Goal: Transaction & Acquisition: Download file/media

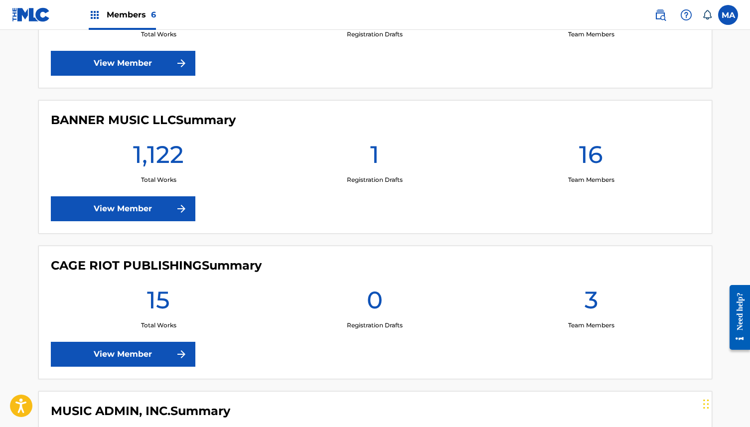
scroll to position [346, 0]
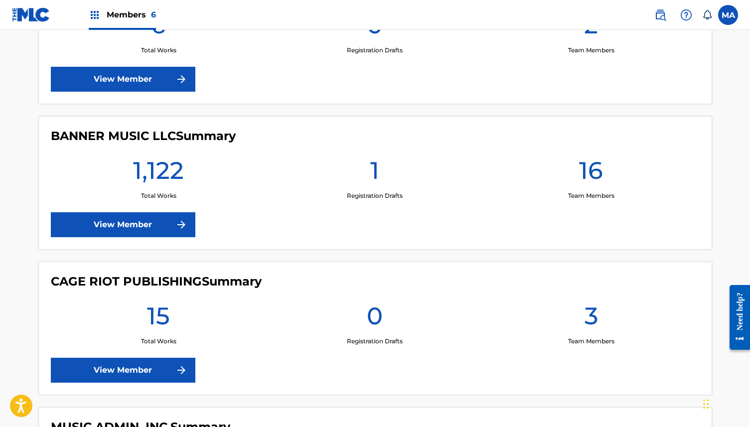
click at [153, 220] on link "View Member" at bounding box center [123, 224] width 144 height 25
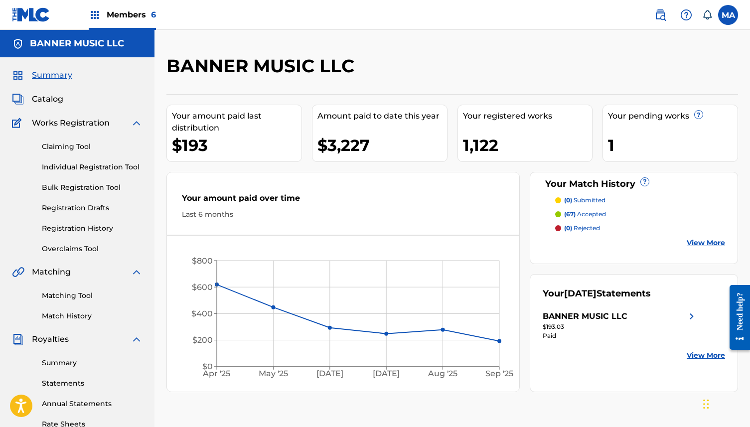
click at [376, 126] on div "Amount paid to date this year $3,227" at bounding box center [380, 133] width 136 height 57
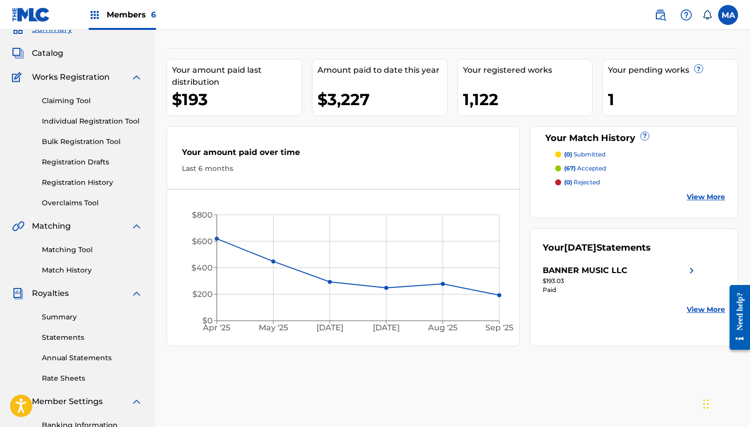
scroll to position [47, 0]
click at [70, 336] on link "Statements" at bounding box center [92, 336] width 101 height 10
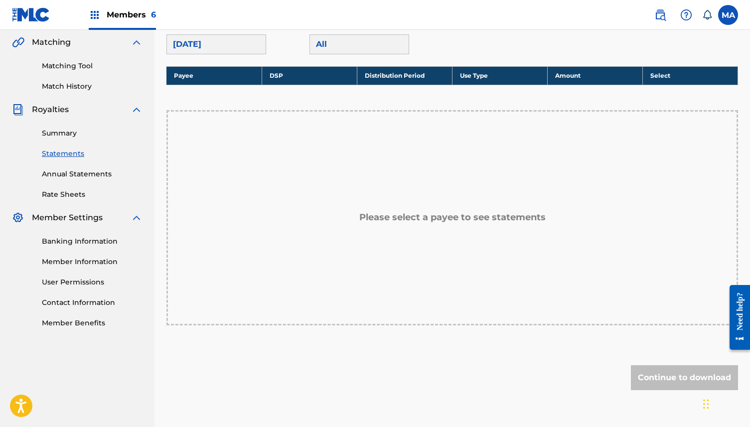
scroll to position [73, 0]
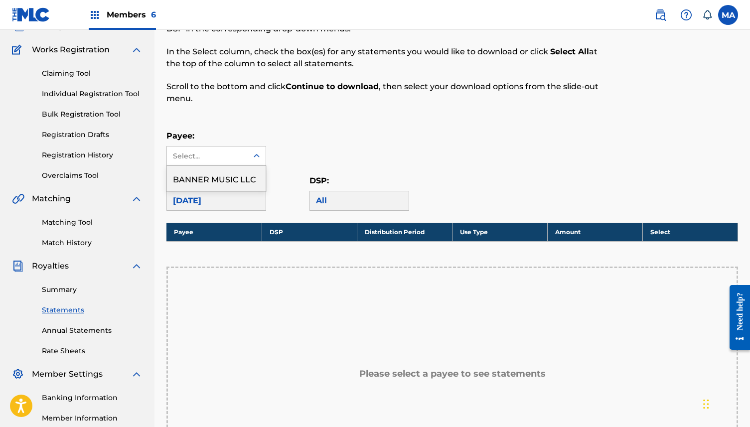
click at [236, 155] on div "Select..." at bounding box center [207, 156] width 68 height 10
click at [226, 176] on div "BANNER MUSIC LLC" at bounding box center [216, 178] width 99 height 25
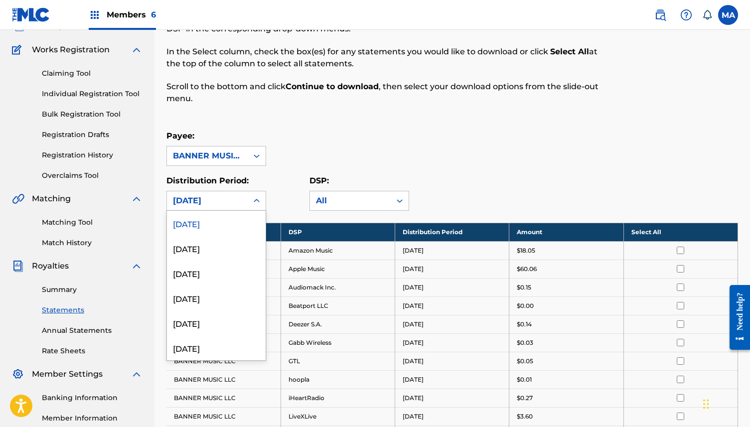
click at [234, 196] on div "[DATE]" at bounding box center [207, 201] width 69 height 12
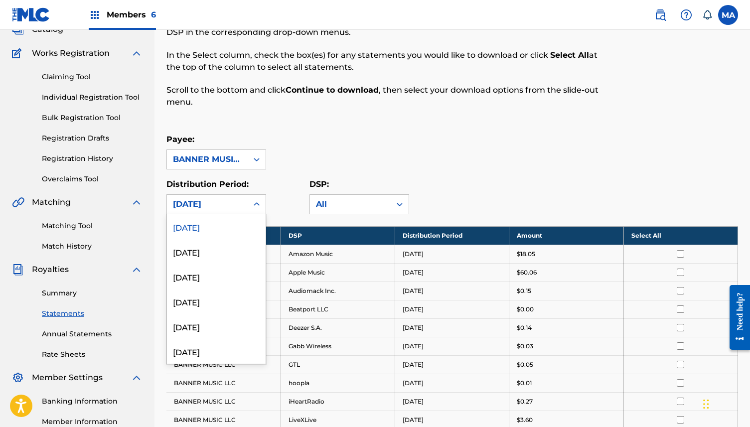
scroll to position [0, 0]
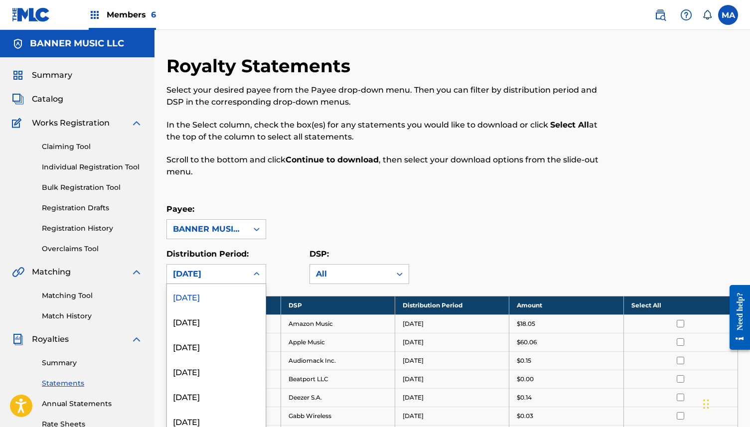
click at [287, 266] on div "Distribution Period: [DATE], 1 of 54. 54 results available. Use Up and Down to …" at bounding box center [237, 266] width 143 height 36
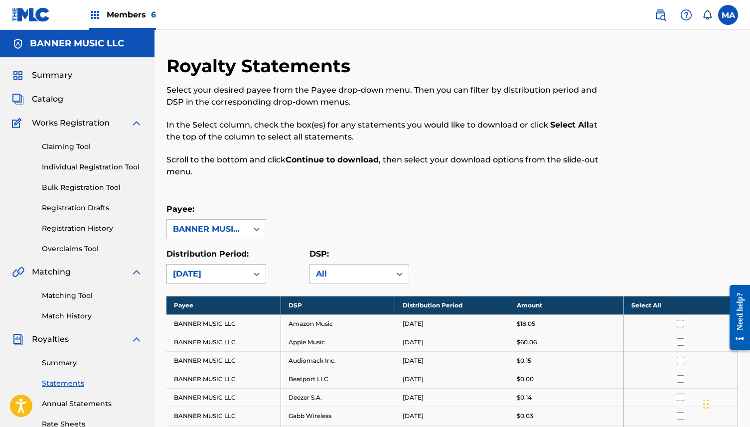
scroll to position [7, 0]
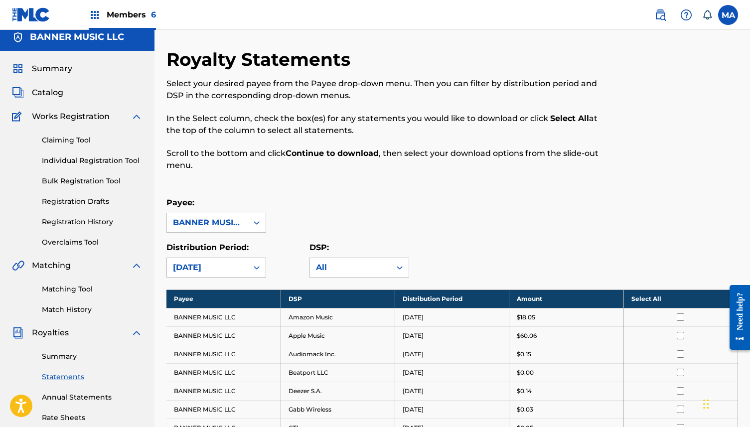
click at [255, 273] on div at bounding box center [257, 268] width 18 height 18
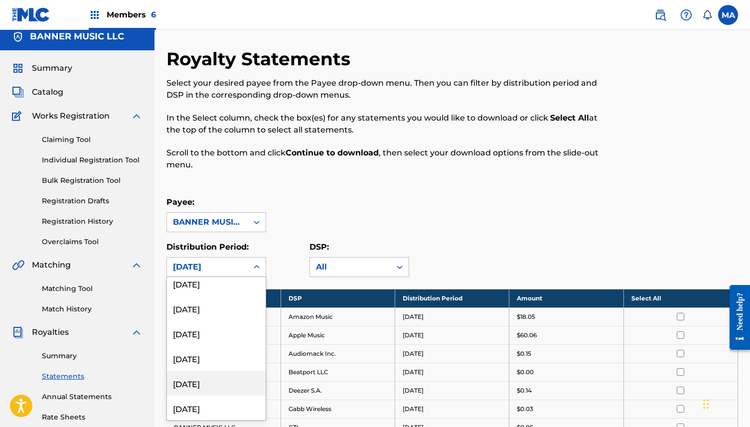
scroll to position [381, 0]
click at [216, 407] on div "[DATE]" at bounding box center [216, 407] width 99 height 25
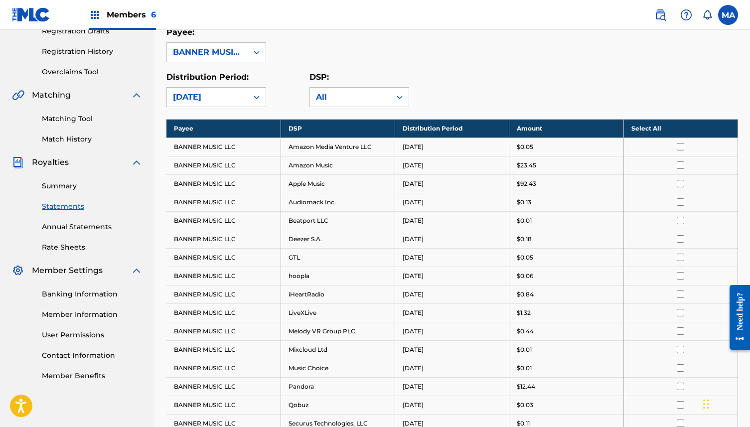
scroll to position [177, 0]
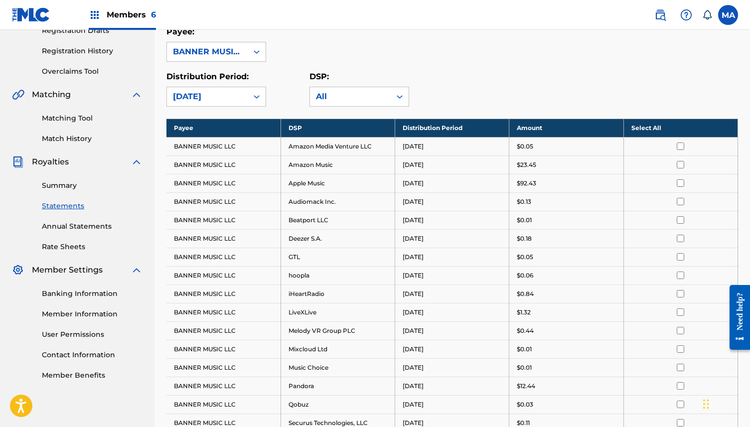
click at [645, 130] on th "Select All" at bounding box center [680, 128] width 114 height 18
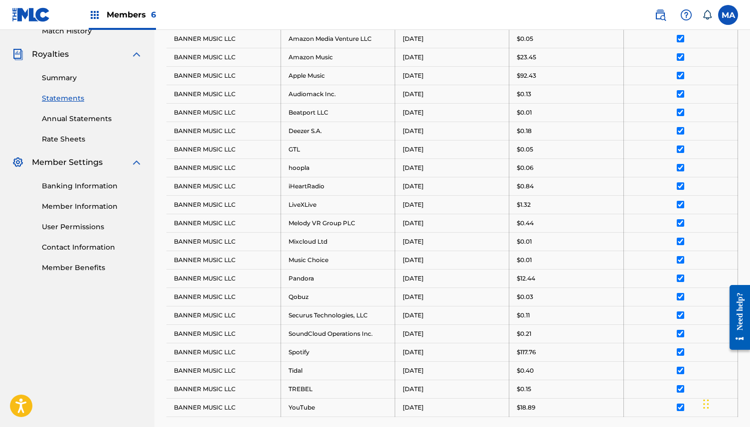
scroll to position [452, 0]
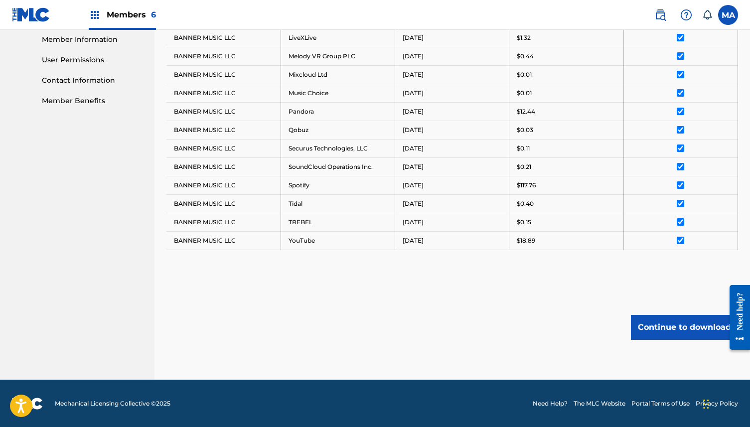
click at [665, 327] on button "Continue to download" at bounding box center [684, 327] width 107 height 25
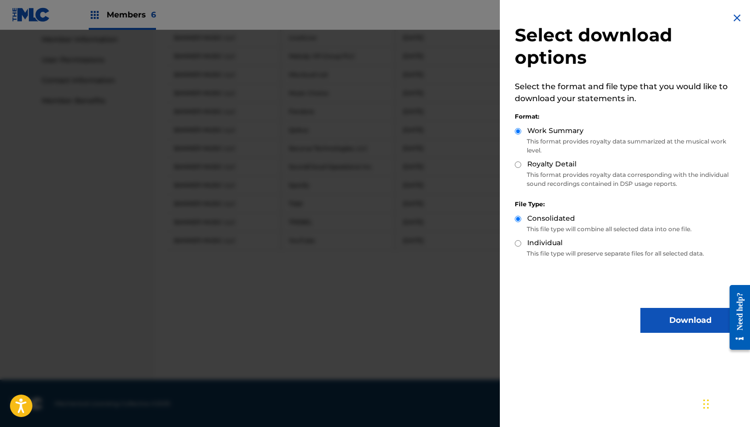
click at [674, 315] on button "Download" at bounding box center [690, 320] width 100 height 25
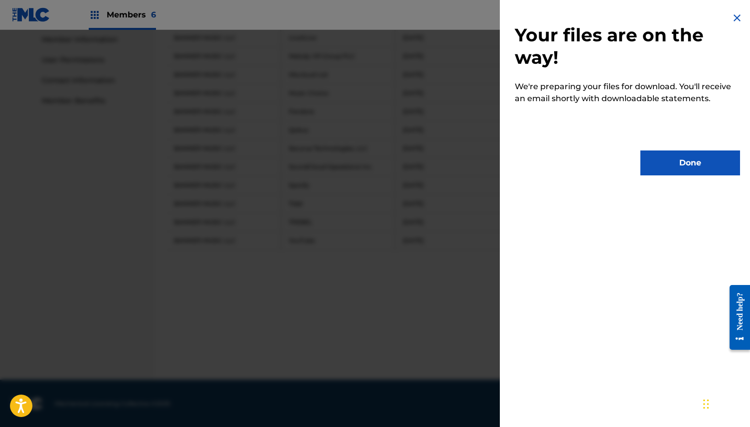
click at [668, 163] on button "Done" at bounding box center [690, 162] width 100 height 25
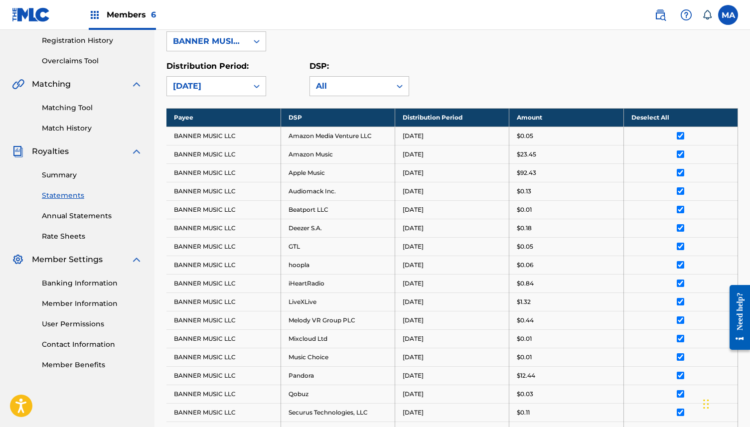
scroll to position [18, 0]
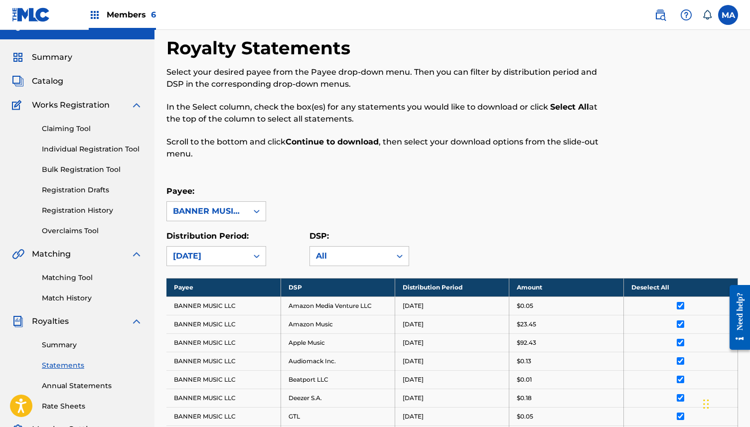
click at [647, 287] on th "Deselect All" at bounding box center [680, 287] width 114 height 18
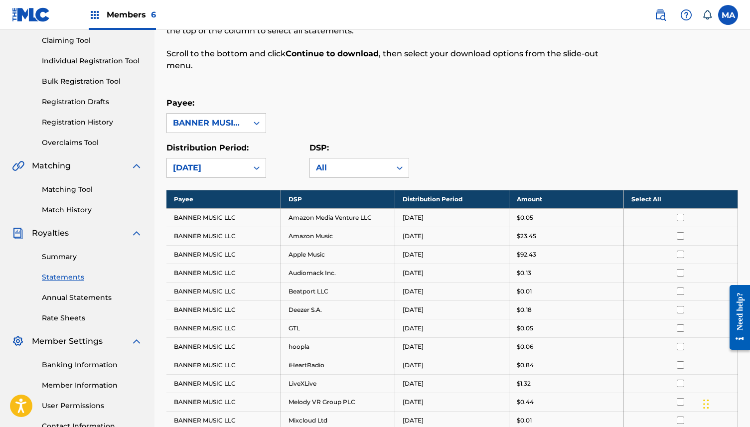
scroll to position [94, 0]
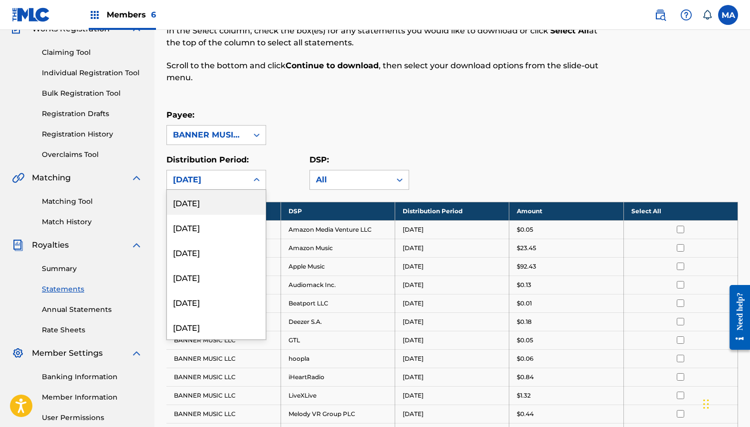
click at [223, 185] on div "[DATE]" at bounding box center [207, 180] width 69 height 12
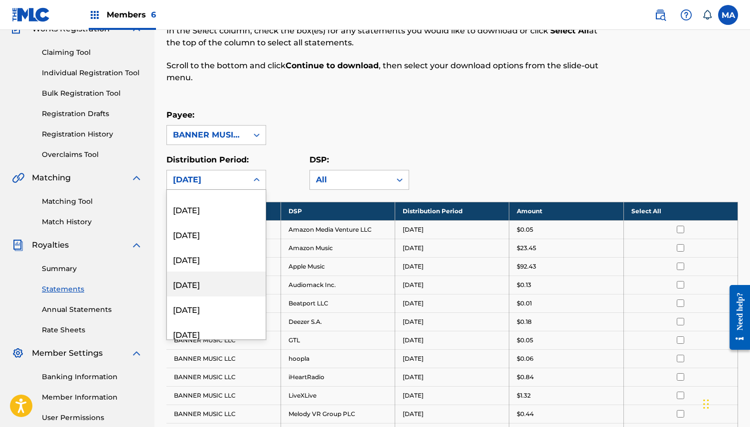
scroll to position [84, 0]
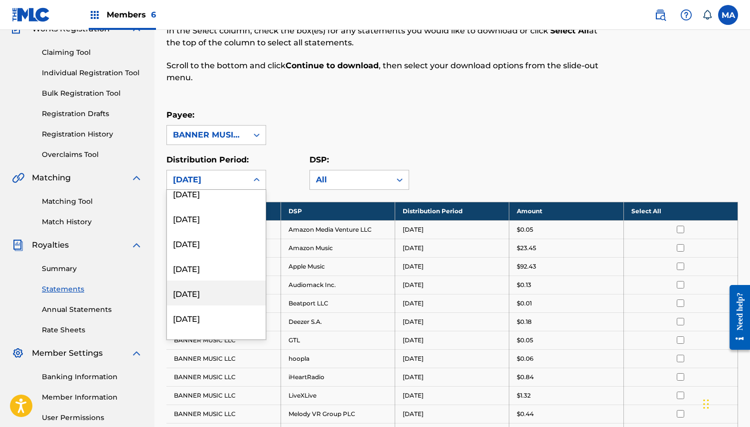
click at [207, 299] on div "[DATE]" at bounding box center [216, 292] width 99 height 25
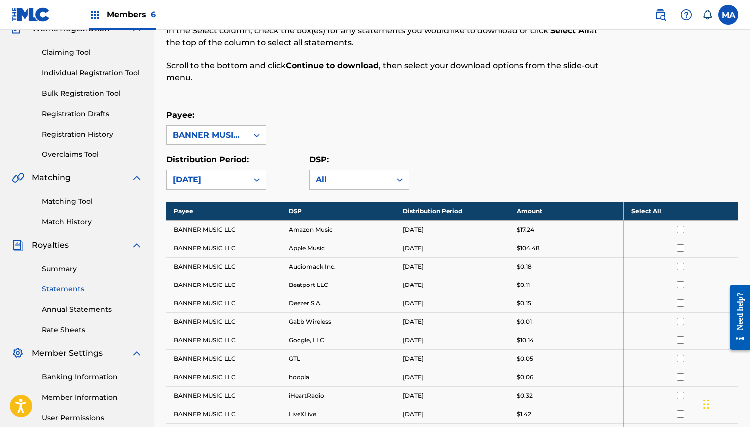
click at [650, 209] on th "Select All" at bounding box center [680, 211] width 114 height 18
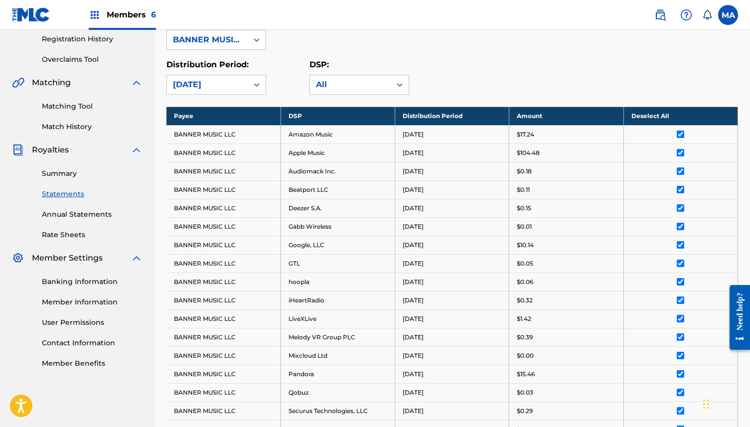
scroll to position [452, 0]
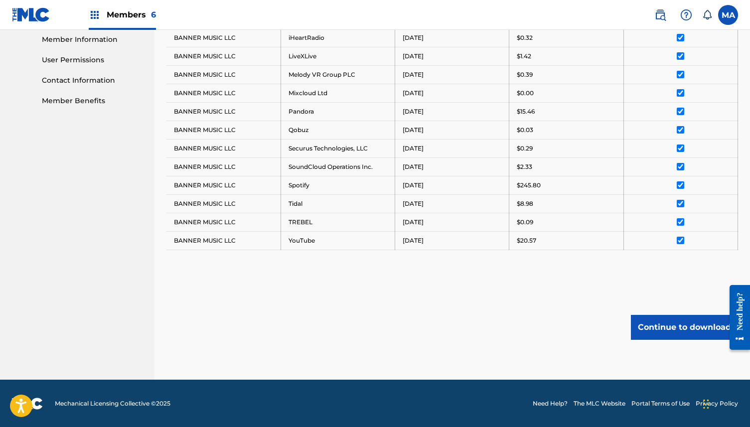
click at [656, 319] on button "Continue to download" at bounding box center [684, 327] width 107 height 25
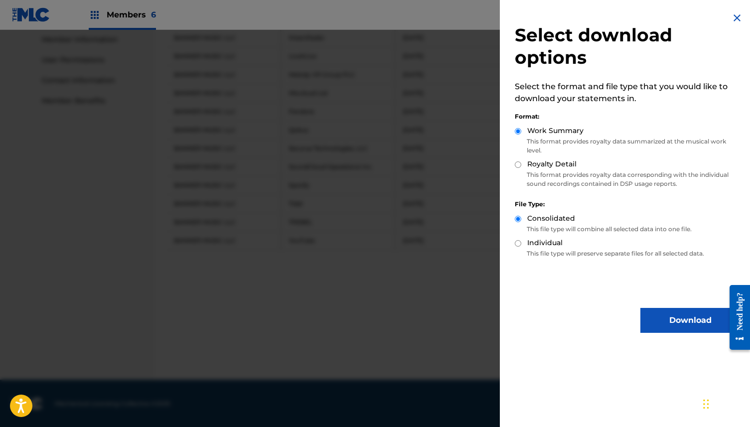
click at [686, 317] on button "Download" at bounding box center [690, 320] width 100 height 25
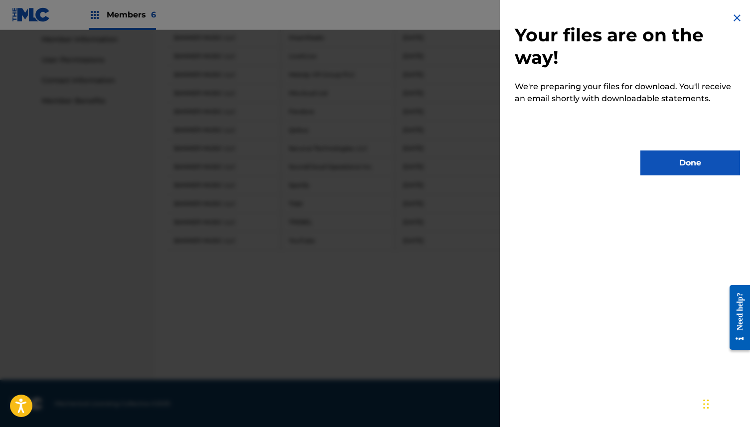
click at [666, 164] on button "Done" at bounding box center [690, 162] width 100 height 25
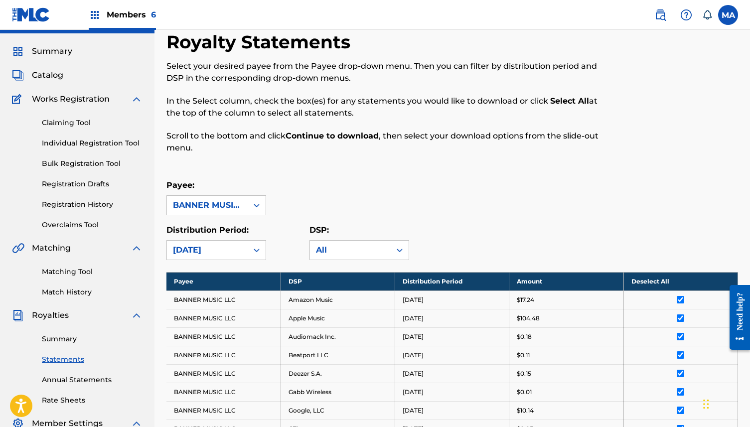
scroll to position [38, 0]
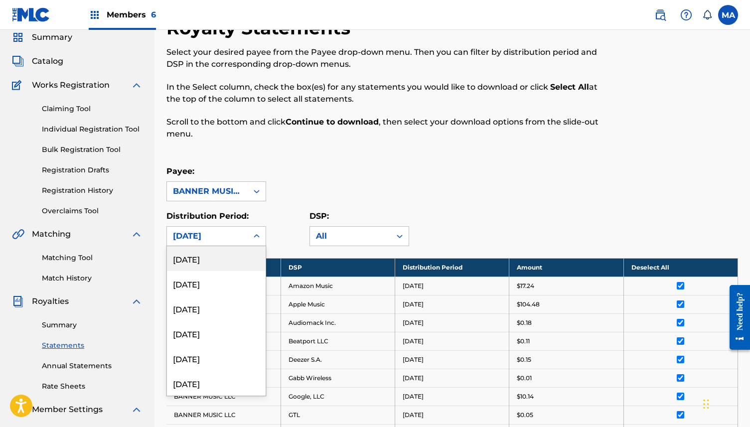
click at [227, 237] on div "[DATE]" at bounding box center [207, 236] width 69 height 12
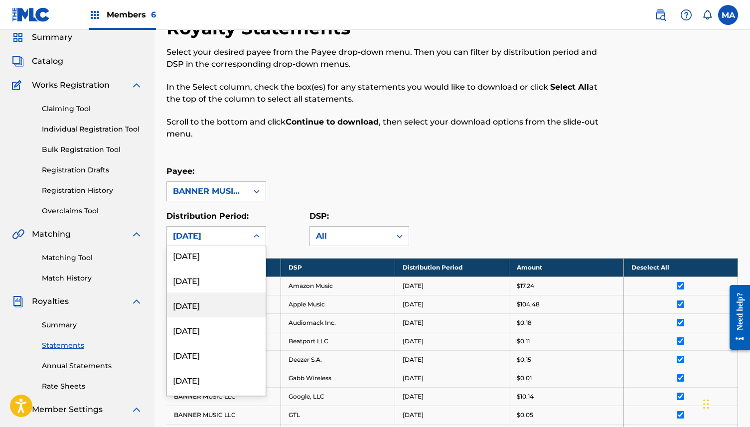
scroll to position [30, 0]
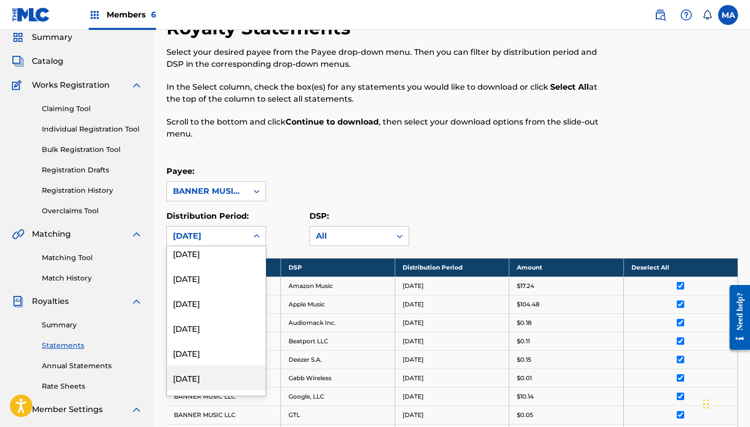
click at [213, 377] on div "[DATE]" at bounding box center [216, 377] width 99 height 25
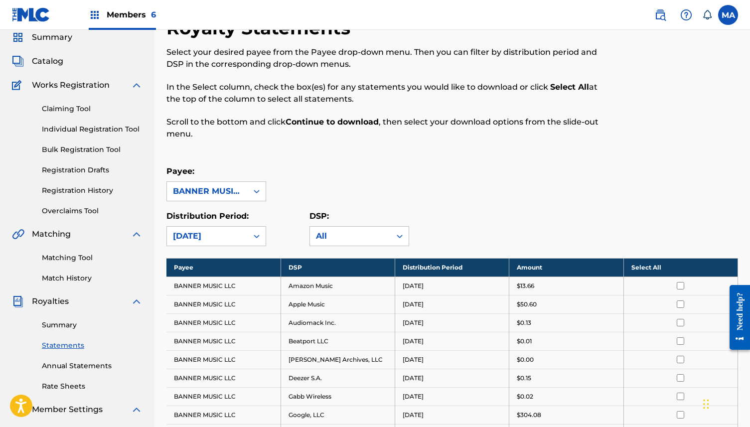
click at [642, 268] on th "Select All" at bounding box center [680, 267] width 114 height 18
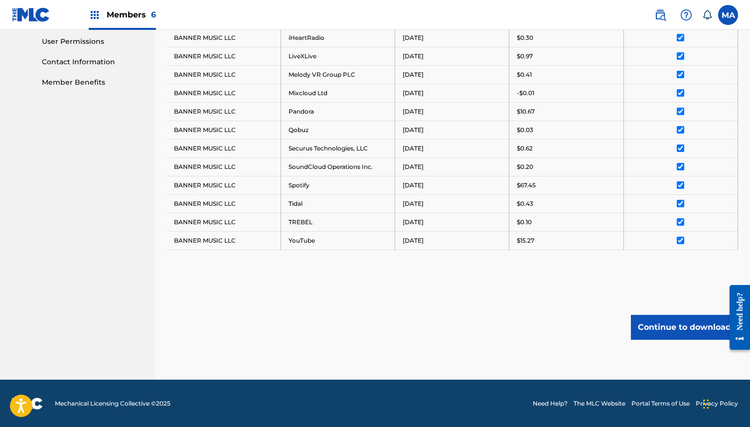
click at [684, 334] on button "Continue to download" at bounding box center [684, 327] width 107 height 25
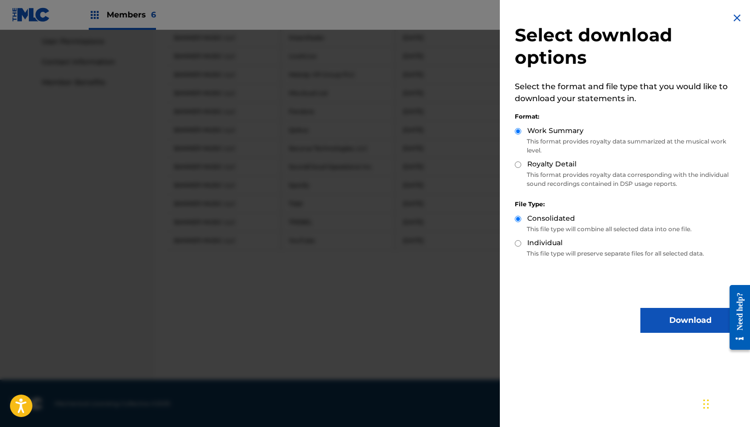
click at [664, 323] on button "Download" at bounding box center [690, 320] width 100 height 25
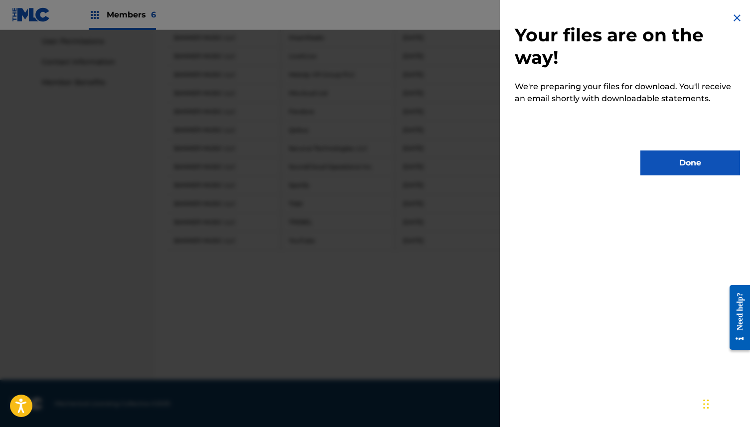
click at [662, 159] on button "Done" at bounding box center [690, 162] width 100 height 25
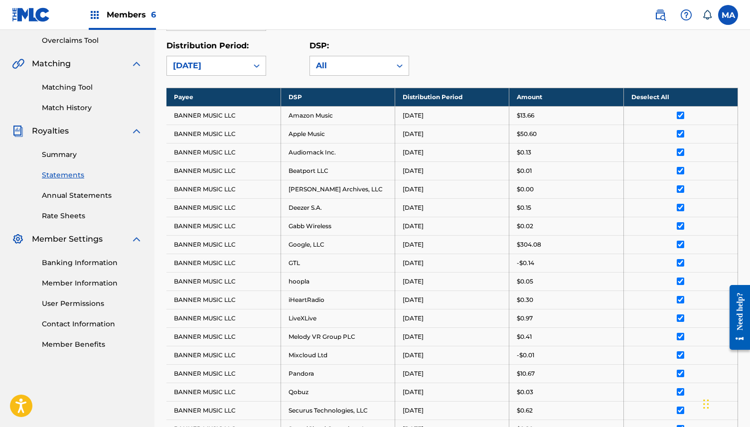
scroll to position [209, 0]
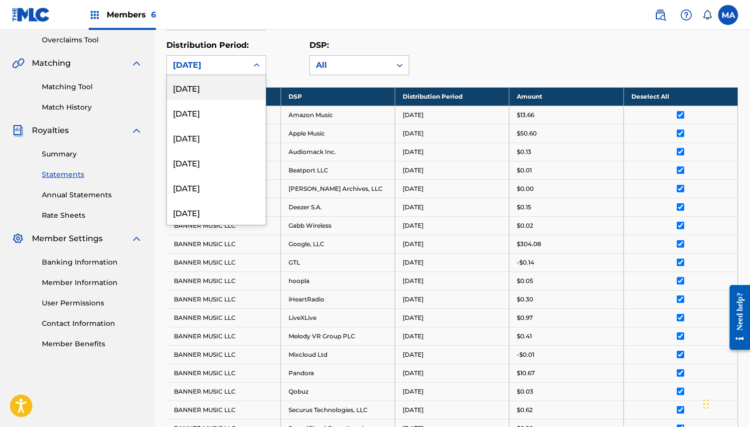
click at [221, 70] on div "[DATE]" at bounding box center [207, 65] width 69 height 12
click at [218, 209] on div "[DATE]" at bounding box center [216, 212] width 99 height 25
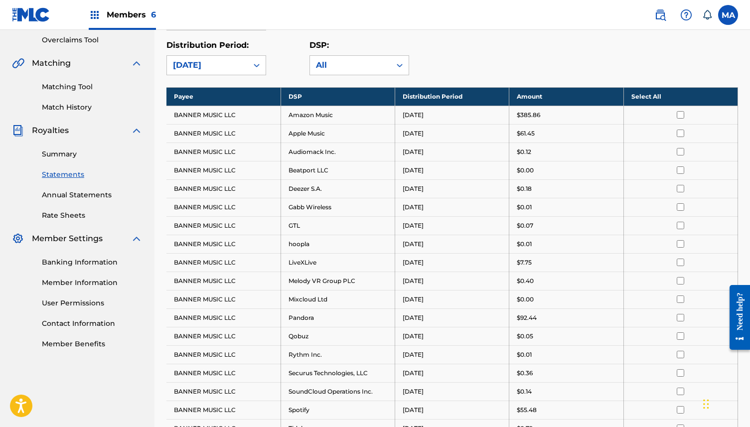
click at [647, 101] on th "Select All" at bounding box center [680, 96] width 114 height 18
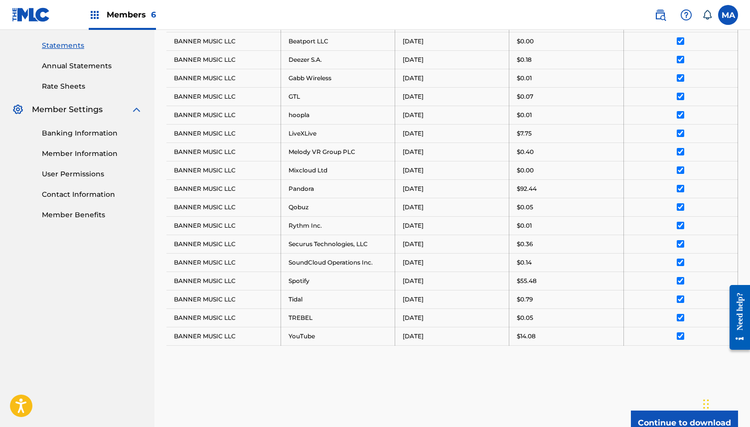
scroll to position [433, 0]
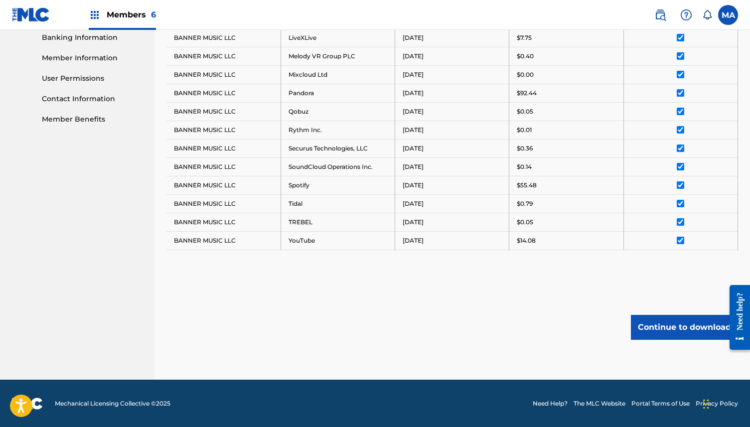
click at [676, 333] on button "Continue to download" at bounding box center [684, 327] width 107 height 25
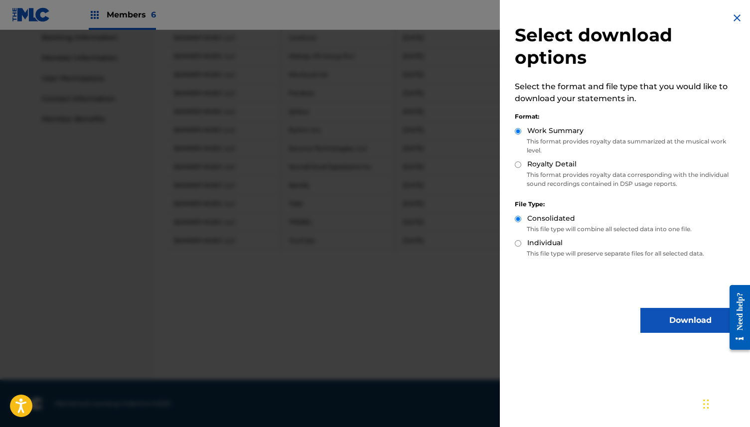
click at [679, 309] on button "Download" at bounding box center [690, 320] width 100 height 25
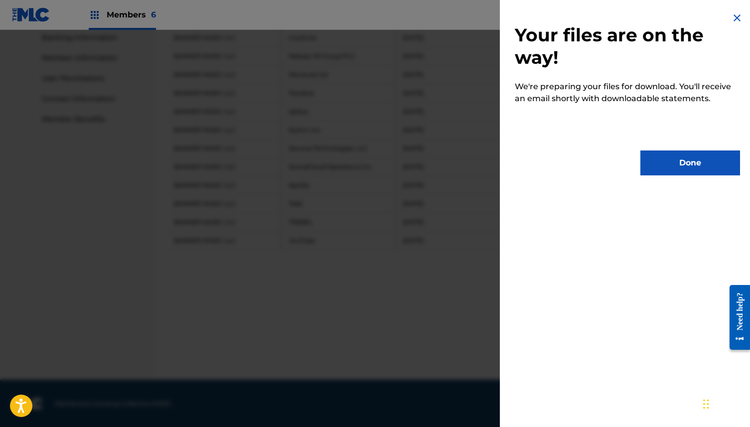
drag, startPoint x: 649, startPoint y: 165, endPoint x: 642, endPoint y: 167, distance: 7.3
click at [649, 165] on button "Done" at bounding box center [690, 162] width 100 height 25
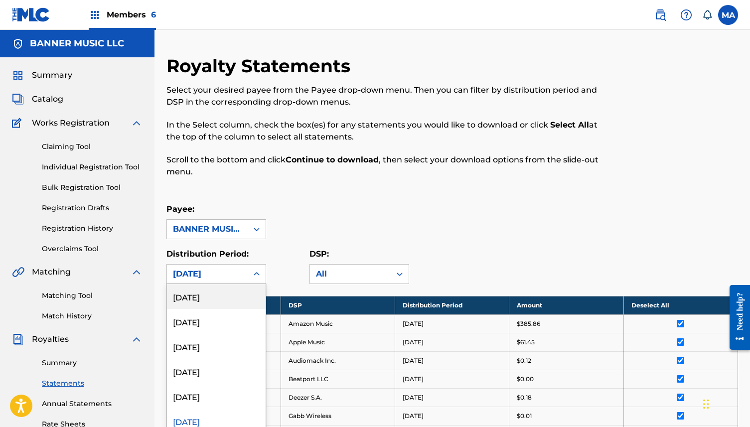
scroll to position [7, 0]
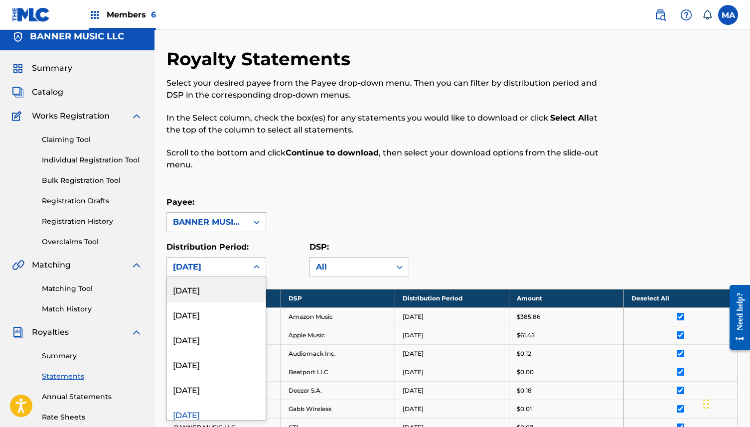
click at [201, 269] on div "[DATE]" at bounding box center [207, 267] width 69 height 12
click at [197, 383] on div "[DATE]" at bounding box center [216, 389] width 99 height 25
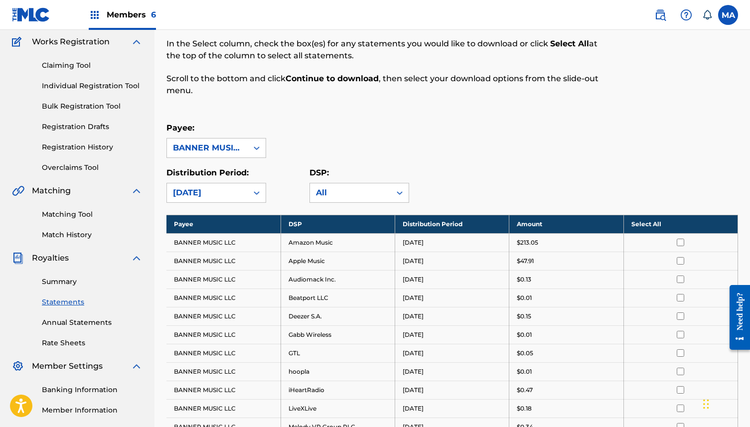
click at [651, 222] on th "Select All" at bounding box center [680, 224] width 114 height 18
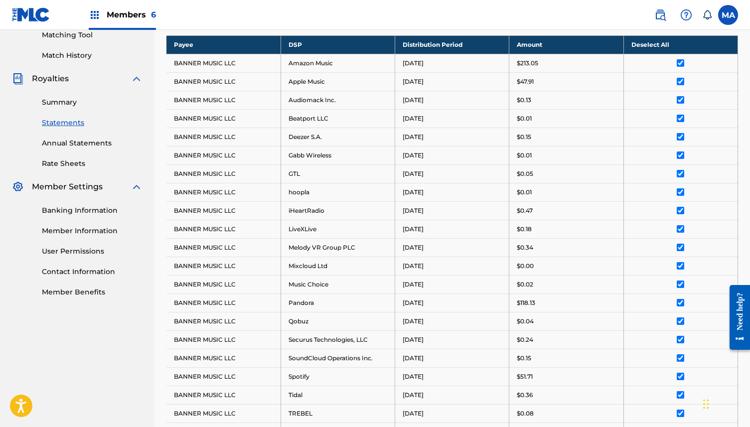
scroll to position [446, 0]
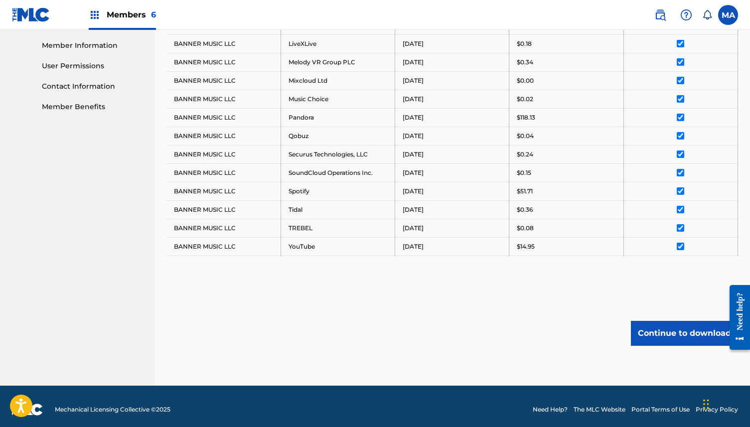
click at [681, 332] on button "Continue to download" at bounding box center [684, 333] width 107 height 25
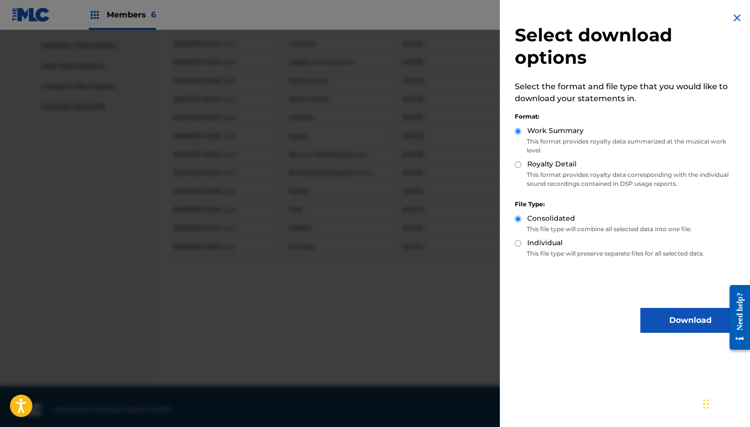
click at [656, 320] on button "Download" at bounding box center [690, 320] width 100 height 25
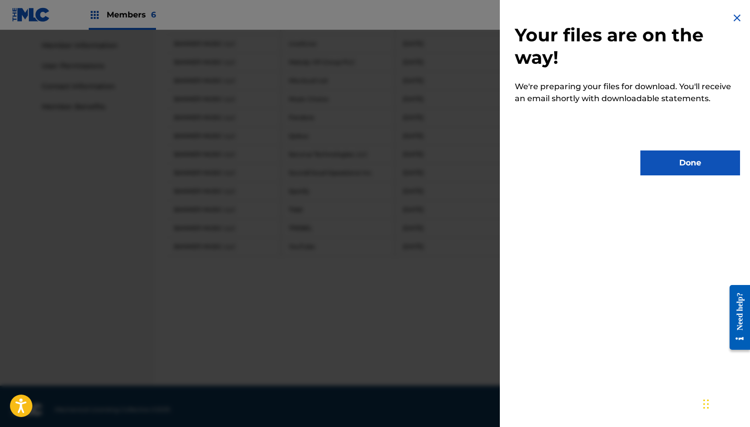
click at [694, 166] on button "Done" at bounding box center [690, 162] width 100 height 25
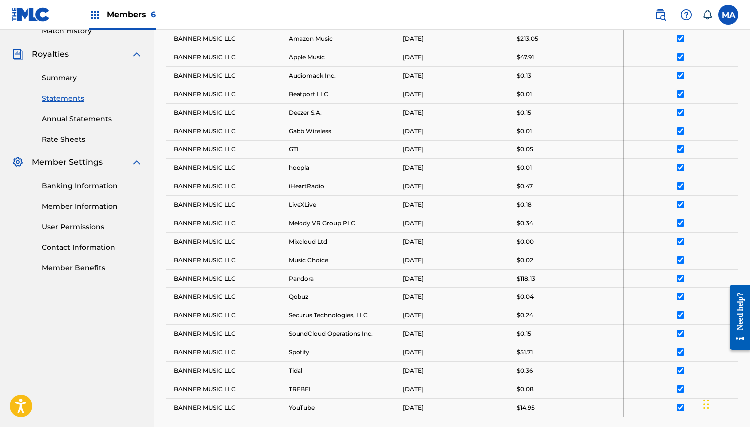
scroll to position [204, 0]
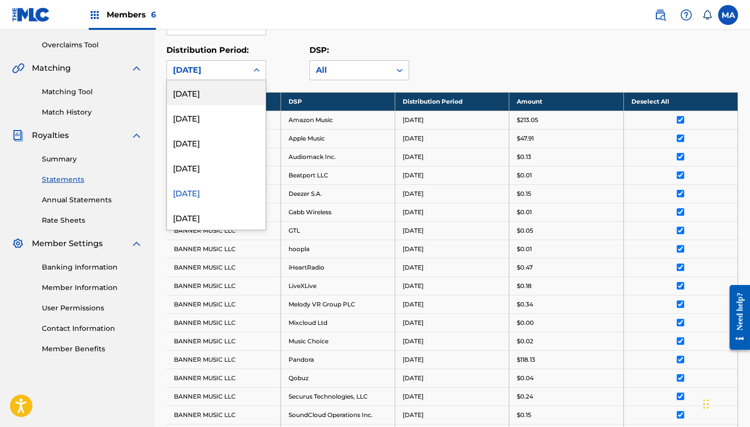
click at [225, 69] on div "[DATE]" at bounding box center [207, 70] width 69 height 12
click at [201, 170] on div "[DATE]" at bounding box center [216, 167] width 99 height 25
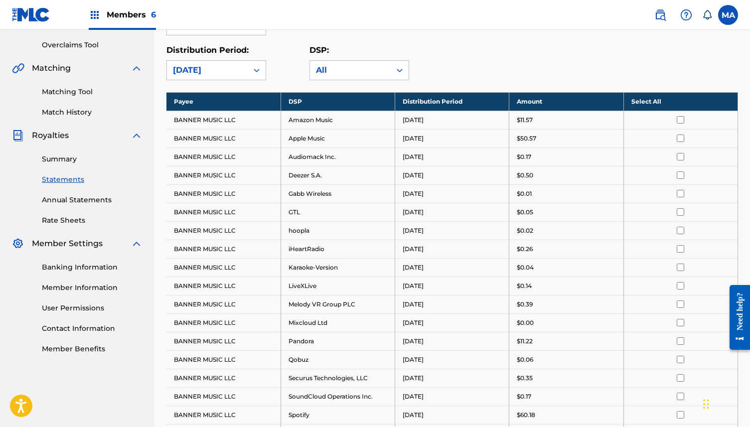
click at [644, 103] on th "Select All" at bounding box center [680, 101] width 114 height 18
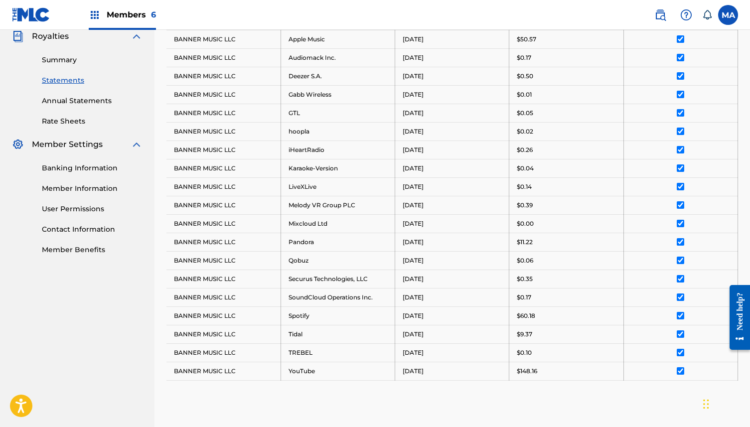
scroll to position [433, 0]
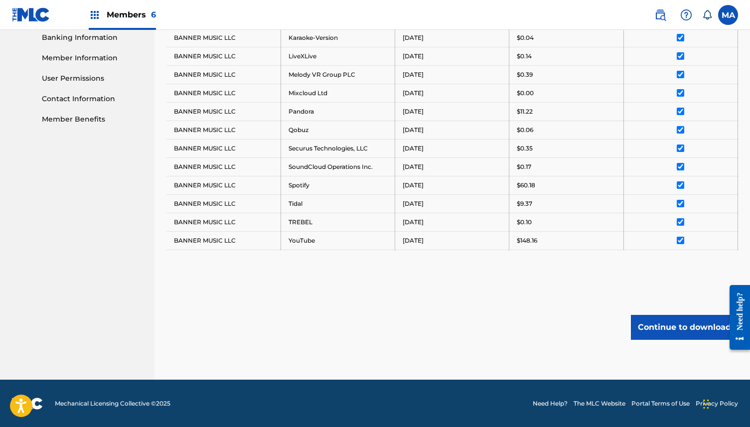
click at [672, 321] on button "Continue to download" at bounding box center [684, 327] width 107 height 25
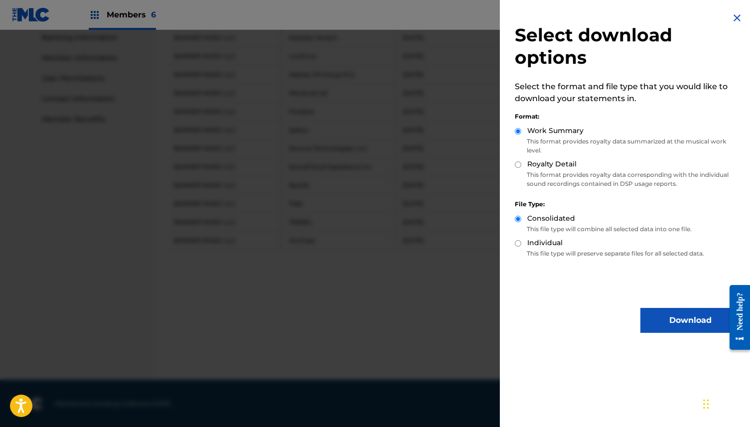
click at [671, 314] on button "Download" at bounding box center [690, 320] width 100 height 25
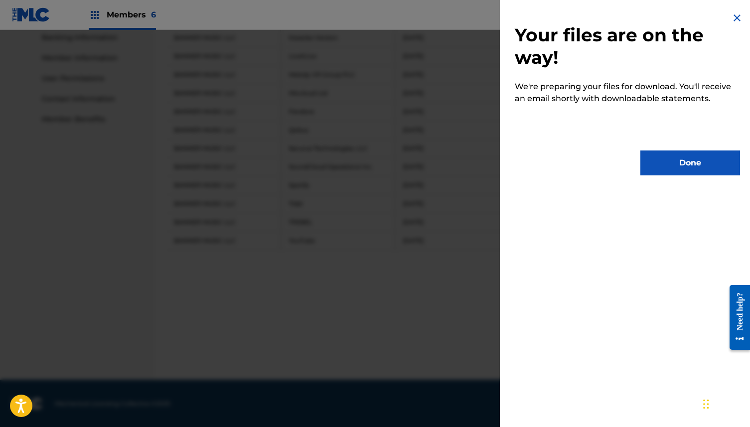
click at [691, 170] on button "Done" at bounding box center [690, 162] width 100 height 25
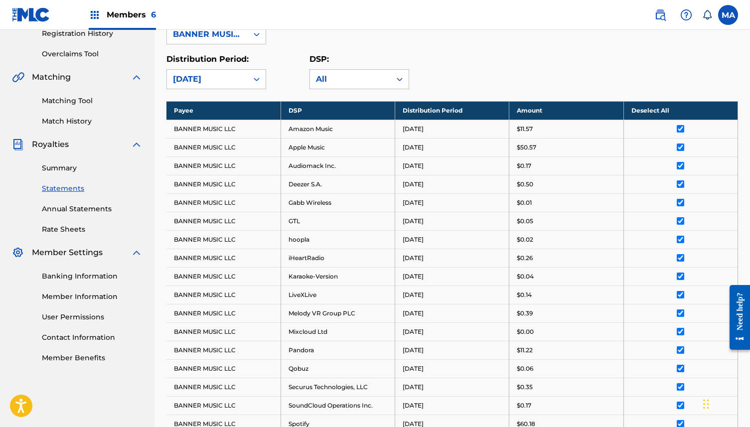
scroll to position [185, 0]
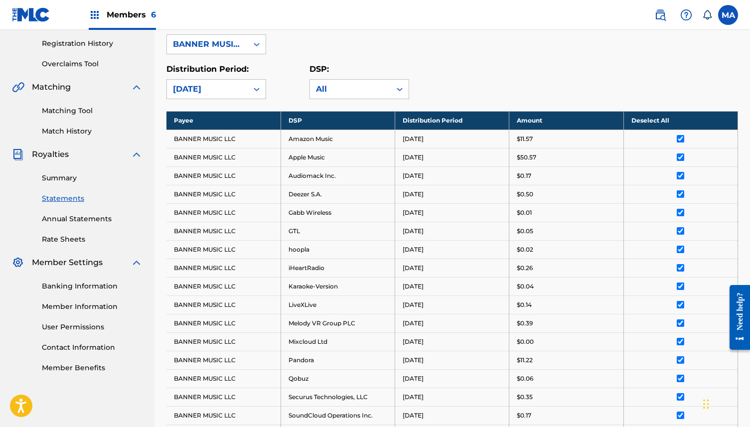
click at [650, 120] on th "Deselect All" at bounding box center [680, 120] width 114 height 18
click at [252, 85] on icon at bounding box center [257, 89] width 10 height 10
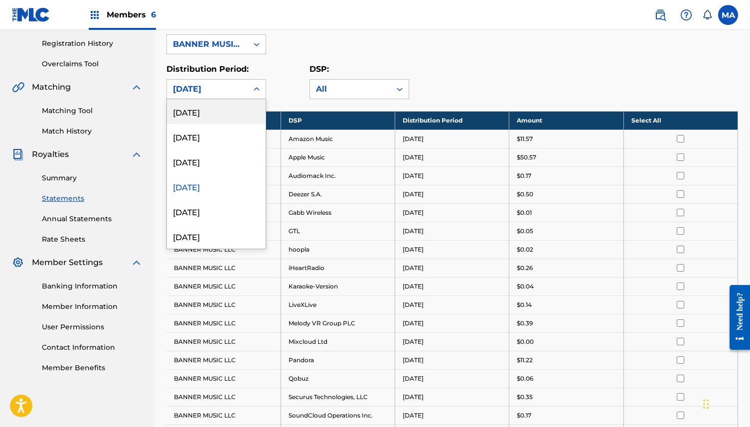
click at [344, 51] on div "Payee: BANNER MUSIC LLC" at bounding box center [451, 36] width 571 height 36
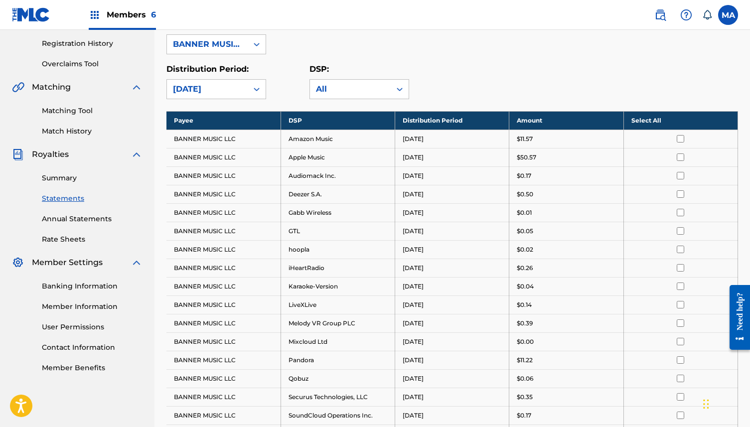
scroll to position [0, 0]
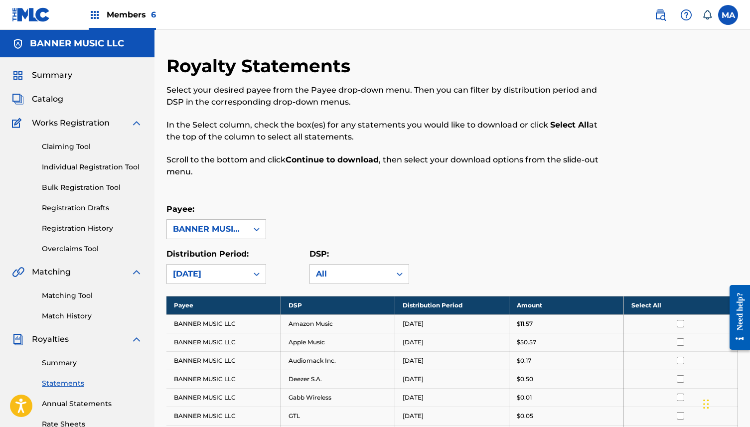
click at [664, 21] on link at bounding box center [660, 15] width 20 height 20
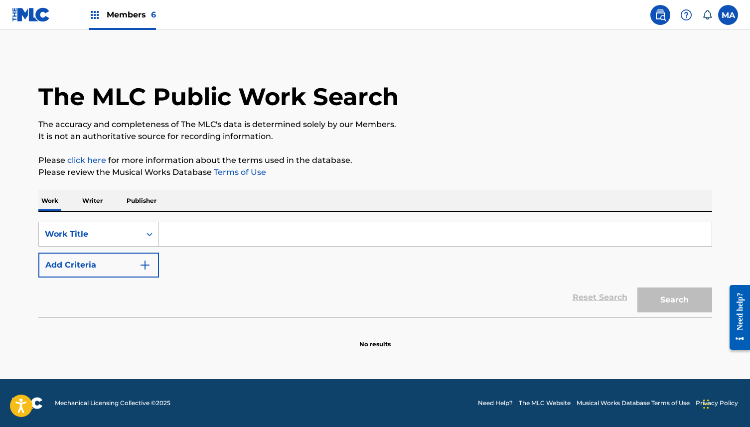
click at [191, 230] on input "Search Form" at bounding box center [435, 234] width 552 height 24
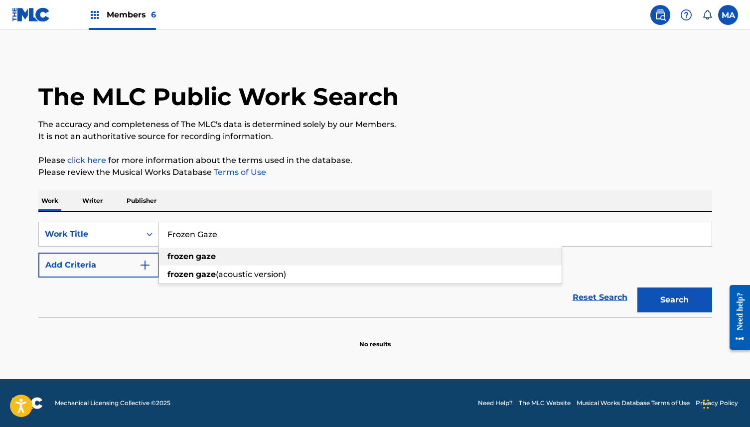
click at [196, 257] on strong "gaze" at bounding box center [206, 256] width 20 height 9
type input "frozen gaze"
click at [687, 306] on button "Search" at bounding box center [674, 299] width 75 height 25
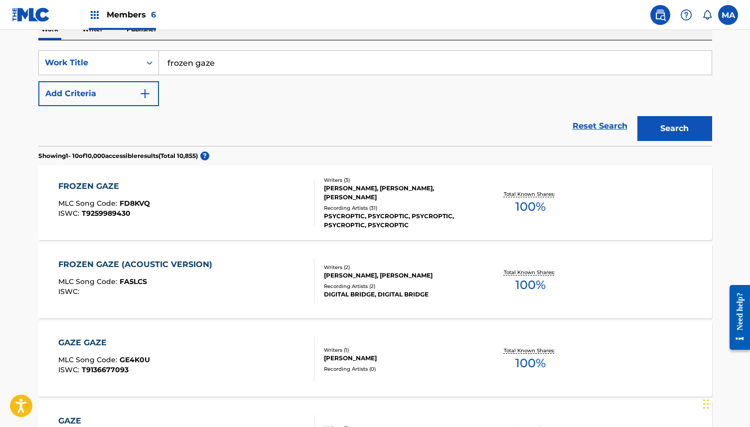
scroll to position [185, 0]
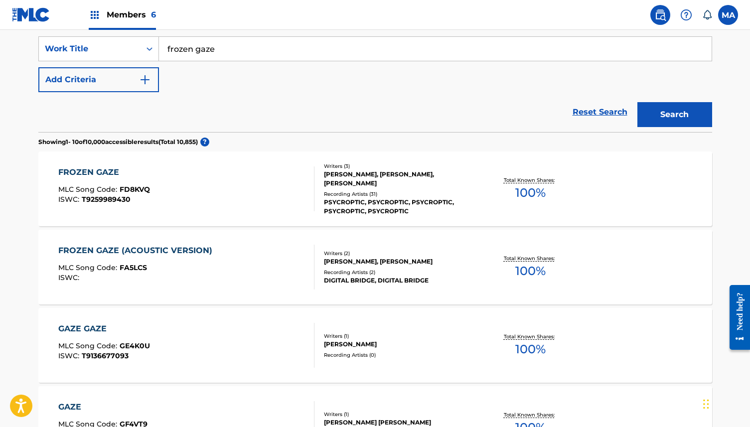
click at [113, 171] on div "FROZEN GAZE" at bounding box center [104, 172] width 92 height 12
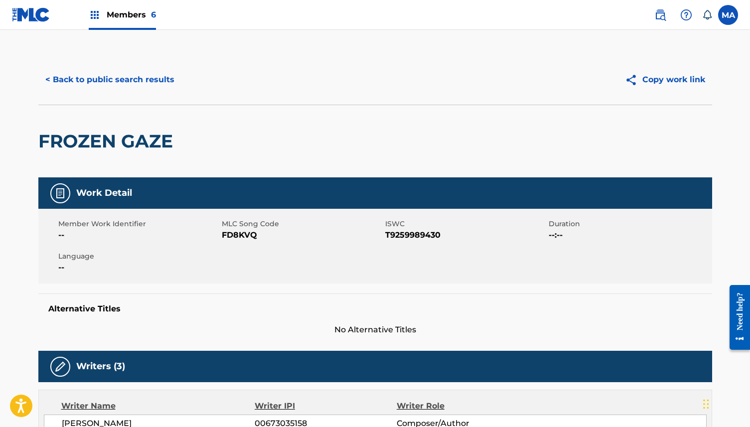
click at [44, 86] on button "< Back to public search results" at bounding box center [109, 79] width 143 height 25
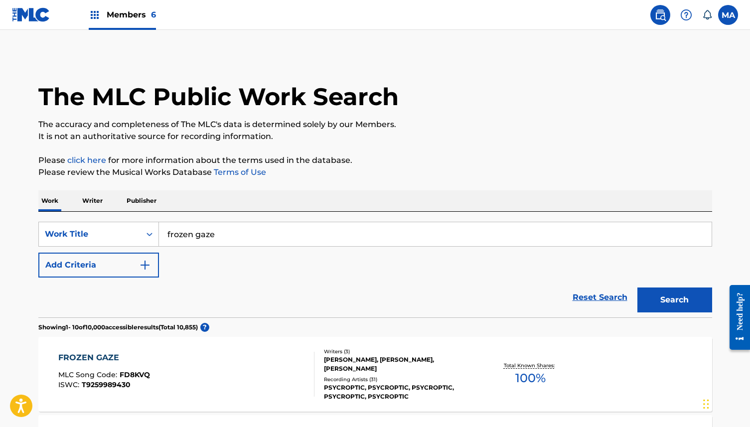
scroll to position [185, 0]
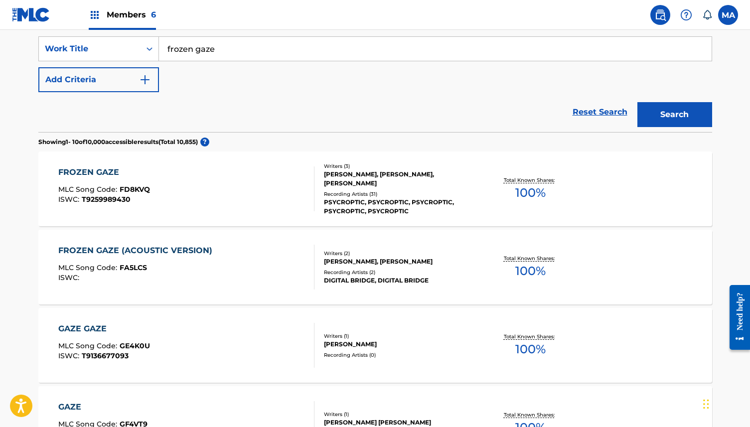
click at [189, 288] on div "FROZEN GAZE (ACOUSTIC VERSION) MLC Song Code : FA5LCS ISWC :" at bounding box center [137, 267] width 159 height 45
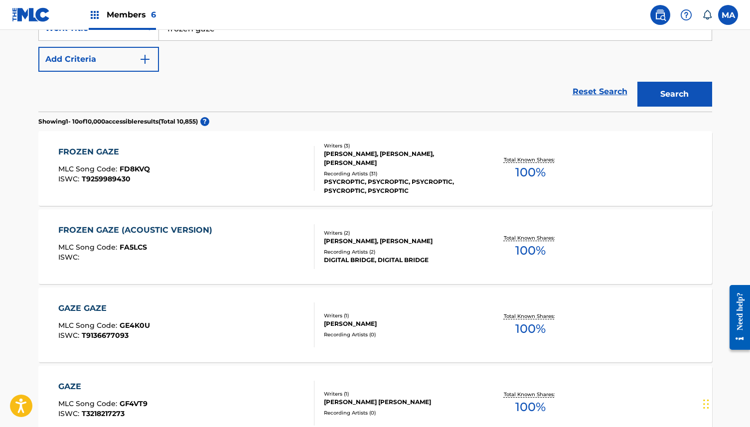
scroll to position [197, 0]
